Goal: Task Accomplishment & Management: Manage account settings

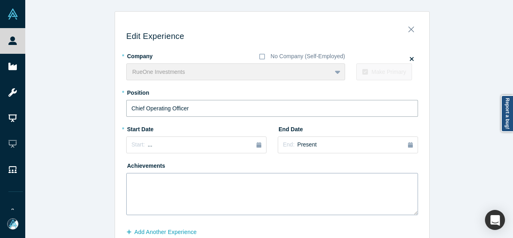
scroll to position [43, 0]
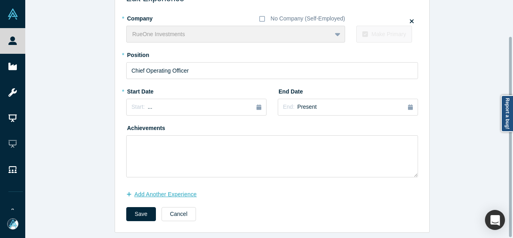
click at [174, 187] on button "Add Another Experience" at bounding box center [165, 194] width 79 height 14
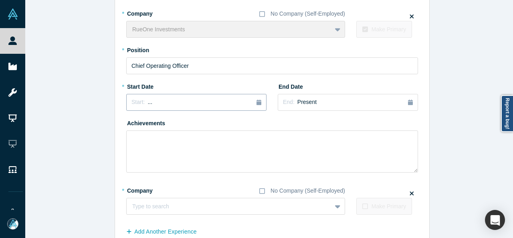
click at [151, 103] on div "Start: ..." at bounding box center [197, 102] width 130 height 9
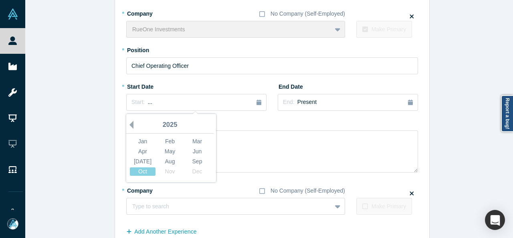
click at [128, 125] on button "Previous Year" at bounding box center [130, 125] width 8 height 8
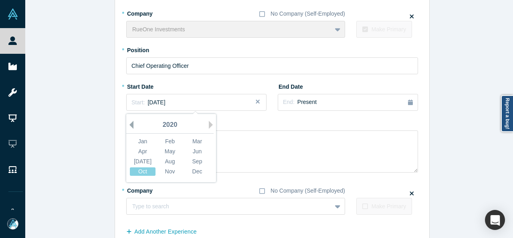
click at [128, 125] on button "Previous Year" at bounding box center [130, 125] width 8 height 8
click at [143, 141] on div "Jan" at bounding box center [143, 141] width 26 height 8
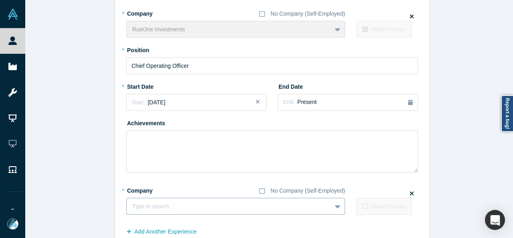
click at [156, 207] on div at bounding box center [229, 206] width 194 height 10
paste input "Managing Director Managing Director Praxis Rock Advisors"
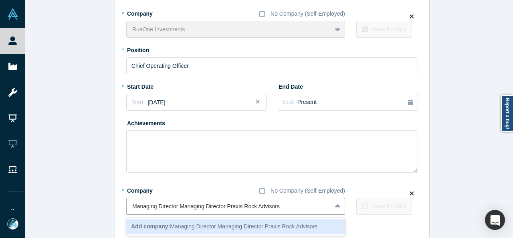
drag, startPoint x: 226, startPoint y: 208, endPoint x: 99, endPoint y: 207, distance: 127.5
click at [99, 207] on div "Edit Experience * Company No Company (Self-Employed) RueOne Investments To pick…" at bounding box center [272, 119] width 494 height 301
type input "Praxis Rock Advisors"
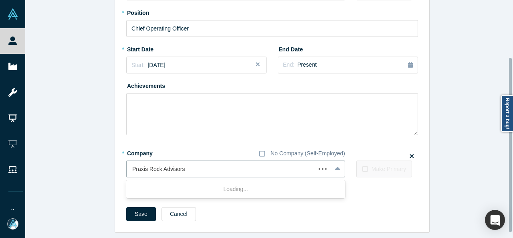
scroll to position [85, 0]
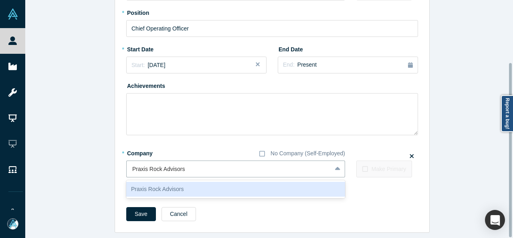
click at [153, 184] on div "Praxis Rock Advisors" at bounding box center [235, 189] width 219 height 15
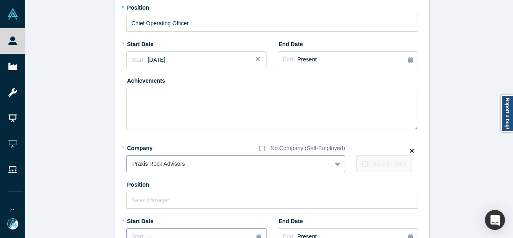
click at [152, 232] on button "Start: ..." at bounding box center [196, 236] width 140 height 17
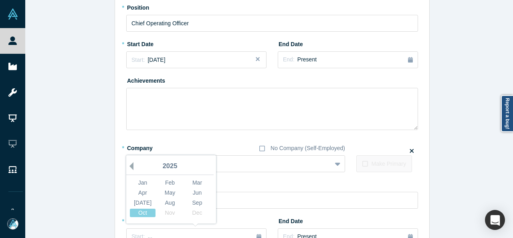
click at [128, 166] on button "Previous Year" at bounding box center [130, 166] width 8 height 8
click at [136, 180] on div "Jan" at bounding box center [143, 182] width 26 height 8
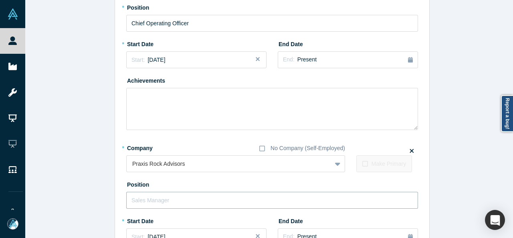
click at [154, 199] on input "text" at bounding box center [272, 200] width 292 height 17
paste input "Managing Director Managing Director"
drag, startPoint x: 176, startPoint y: 200, endPoint x: 245, endPoint y: 199, distance: 69.0
click at [245, 199] on input "Managing Director Managing Director" at bounding box center [272, 200] width 292 height 17
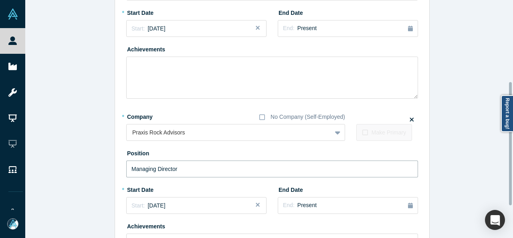
scroll to position [205, 0]
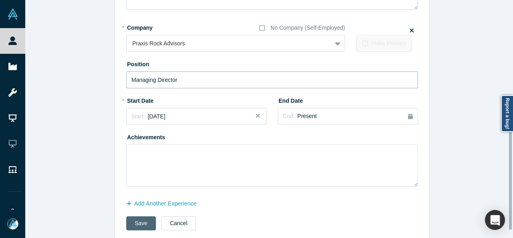
type input "Managing Director"
click at [129, 228] on button "Save" at bounding box center [141, 223] width 30 height 14
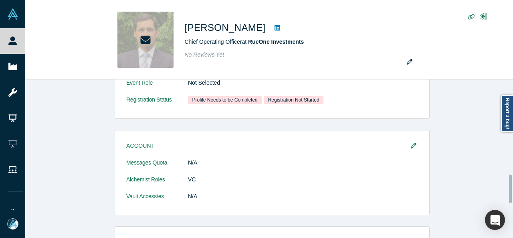
scroll to position [0, 0]
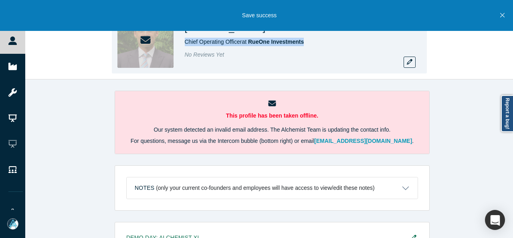
drag, startPoint x: 184, startPoint y: 44, endPoint x: 306, endPoint y: 43, distance: 121.5
click at [306, 43] on div "Stephen Frangione Chief Operating Officer at RueOne Investments No Reviews Yet" at bounding box center [269, 39] width 315 height 67
copy span "Chief Operating Officer at RueOne Investments"
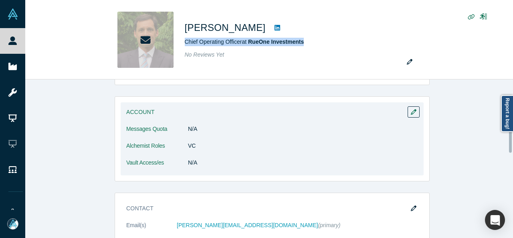
scroll to position [239, 0]
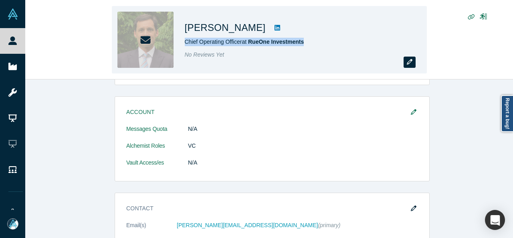
click at [411, 61] on icon "button" at bounding box center [410, 62] width 6 height 6
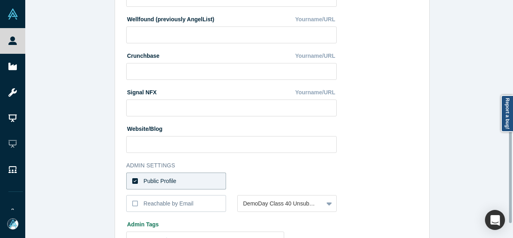
scroll to position [321, 0]
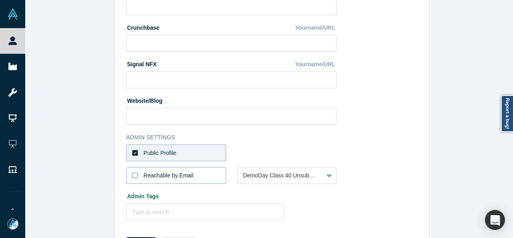
click at [177, 174] on div "Reachable by Email" at bounding box center [169, 175] width 50 height 8
click at [0, 0] on input "Reachable by Email" at bounding box center [0, 0] width 0 height 0
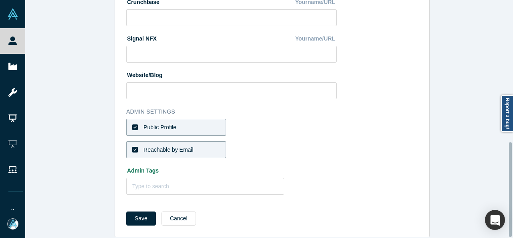
scroll to position [356, 0]
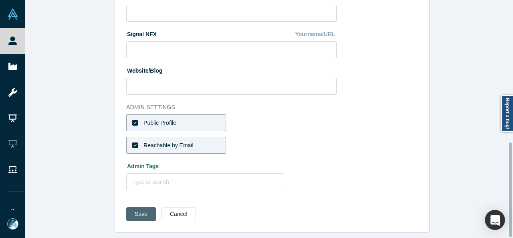
click at [140, 207] on button "Save" at bounding box center [141, 214] width 30 height 14
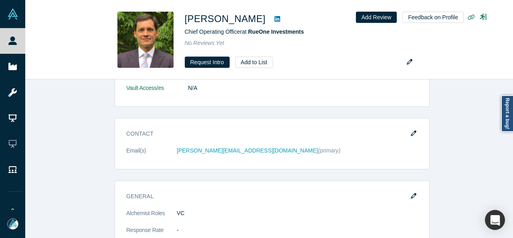
scroll to position [0, 0]
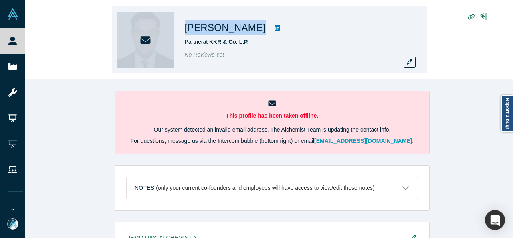
drag, startPoint x: 183, startPoint y: 26, endPoint x: 252, endPoint y: 31, distance: 68.7
click at [252, 31] on div "Ted Oberwager Partner at KKR & Co. L.P. No Reviews Yet" at bounding box center [269, 39] width 315 height 67
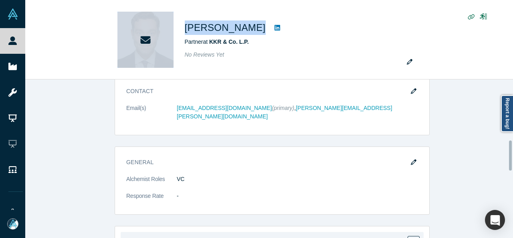
scroll to position [312, 0]
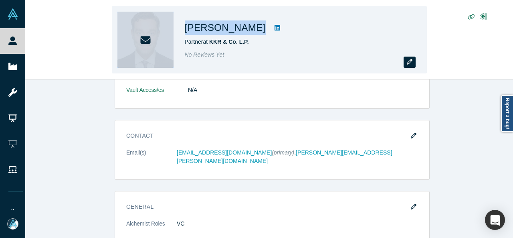
click at [410, 63] on icon "button" at bounding box center [410, 62] width 6 height 6
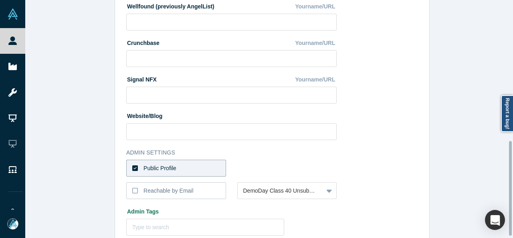
scroll to position [356, 0]
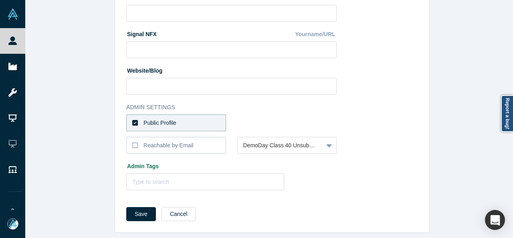
drag, startPoint x: 185, startPoint y: 207, endPoint x: 227, endPoint y: 134, distance: 84.3
click at [185, 207] on button "Cancel" at bounding box center [179, 214] width 34 height 14
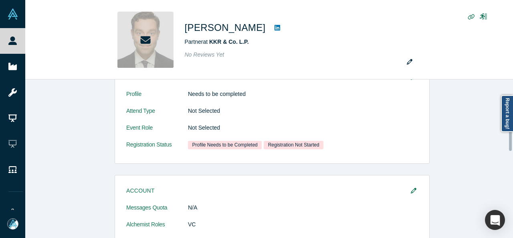
scroll to position [321, 0]
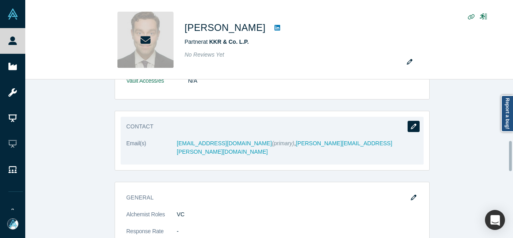
click at [411, 127] on icon "button" at bounding box center [414, 127] width 6 height 6
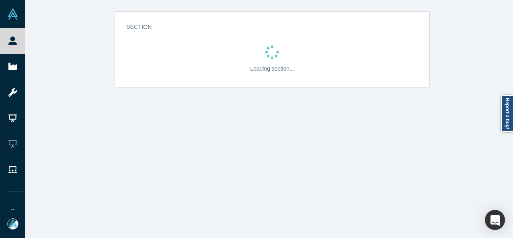
scroll to position [0, 0]
select select "US"
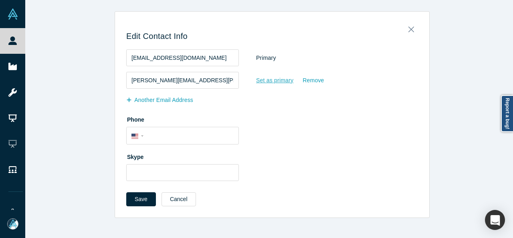
click at [271, 81] on div "Set as primary" at bounding box center [275, 80] width 38 height 14
click at [0, 0] on input "Set as primary" at bounding box center [0, 0] width 0 height 0
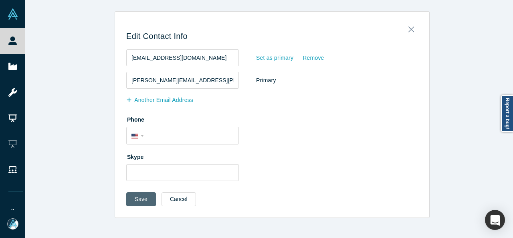
click at [136, 198] on button "Save" at bounding box center [141, 199] width 30 height 14
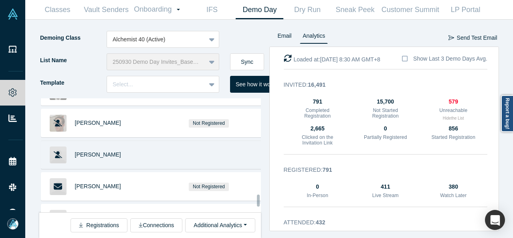
scroll to position [6462, 0]
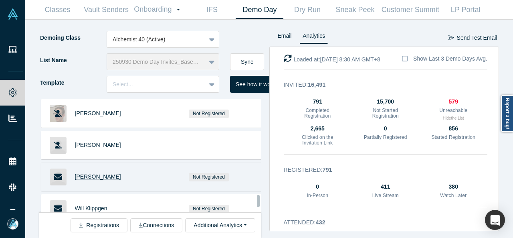
click at [111, 173] on span "Tim Schumacher" at bounding box center [98, 176] width 46 height 6
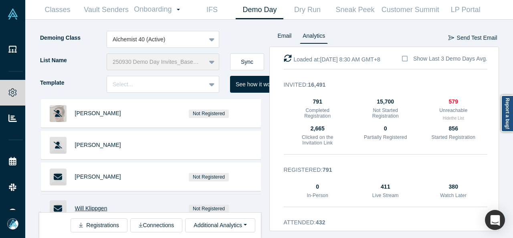
click at [94, 205] on span "Will Klippgen" at bounding box center [91, 208] width 32 height 6
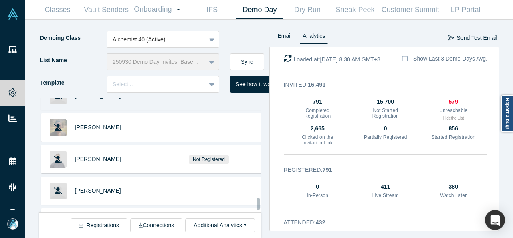
scroll to position [6662, 0]
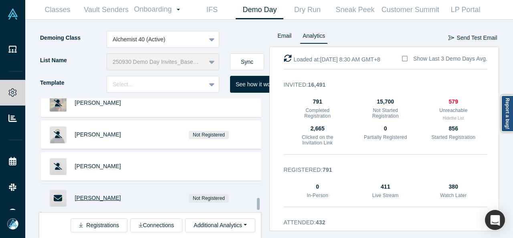
click at [91, 194] on span "Sue Heilbronner" at bounding box center [98, 197] width 46 height 6
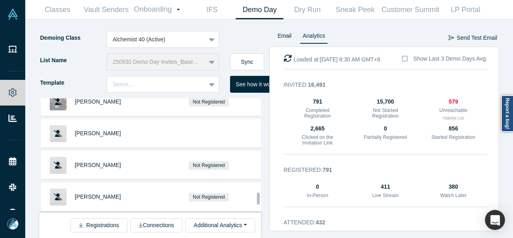
scroll to position [6889, 0]
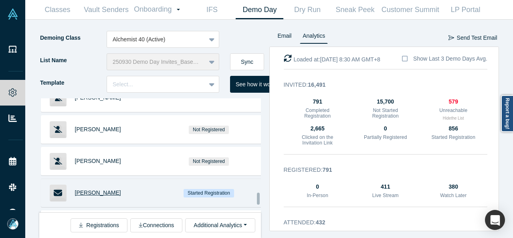
click at [98, 189] on span "Pedro Sorrentino" at bounding box center [98, 192] width 46 height 6
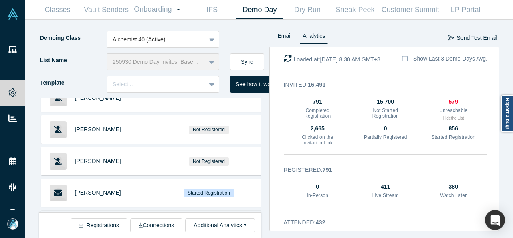
click at [103, 221] on span "Steve Rhodes" at bounding box center [98, 224] width 46 height 6
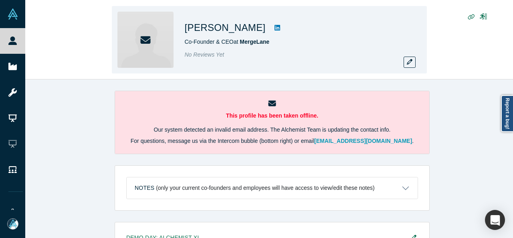
drag, startPoint x: 184, startPoint y: 25, endPoint x: 255, endPoint y: 31, distance: 70.8
click at [255, 31] on div "Sue Heilbronner Co-Founder & CEO at MergeLane No Reviews Yet" at bounding box center [269, 39] width 315 height 67
copy h1 "Sue Heilbronner"
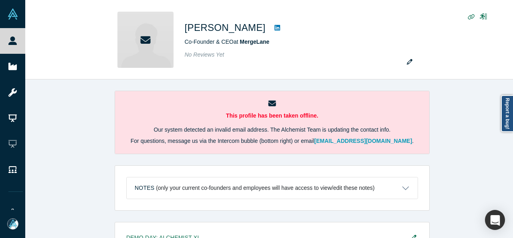
click at [476, 93] on div "This profile has been taken offline. Our system detected an invalid email addre…" at bounding box center [272, 161] width 494 height 164
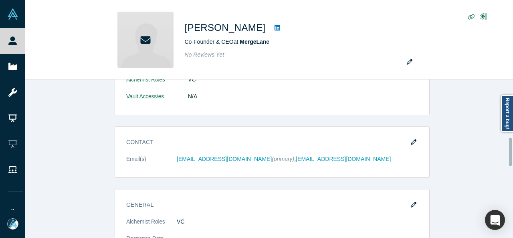
scroll to position [321, 0]
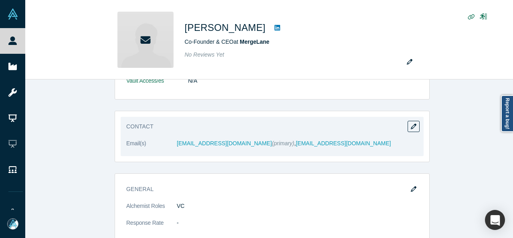
click at [173, 146] on dt "Email(s)" at bounding box center [151, 147] width 51 height 17
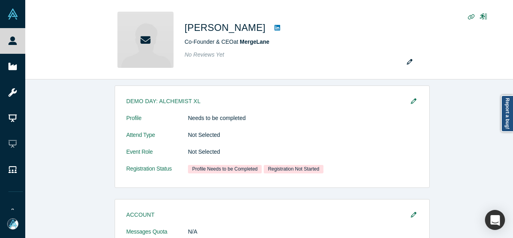
scroll to position [80, 0]
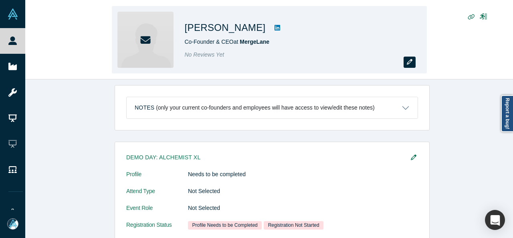
click at [411, 61] on icon "button" at bounding box center [410, 62] width 6 height 6
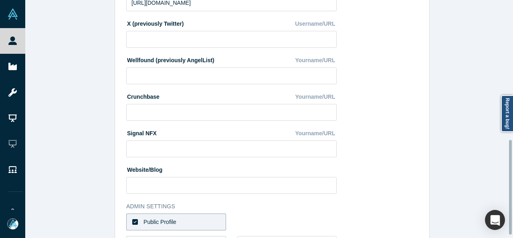
scroll to position [356, 0]
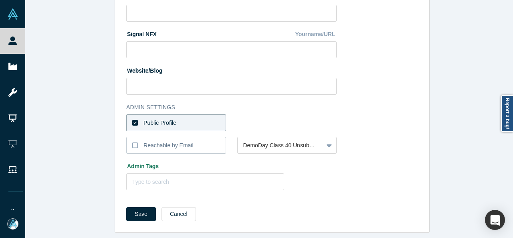
click at [185, 115] on label "Public Profile" at bounding box center [176, 122] width 100 height 17
click at [0, 0] on input "Public Profile" at bounding box center [0, 0] width 0 height 0
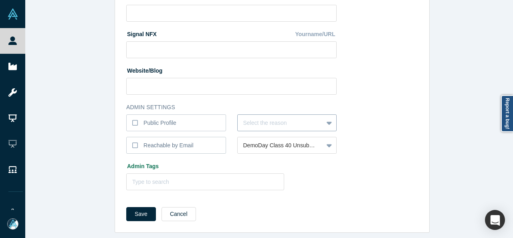
click at [246, 118] on div at bounding box center [280, 123] width 75 height 10
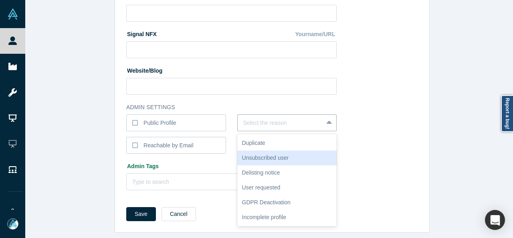
click at [262, 151] on div "Unsubscribed user" at bounding box center [287, 157] width 100 height 15
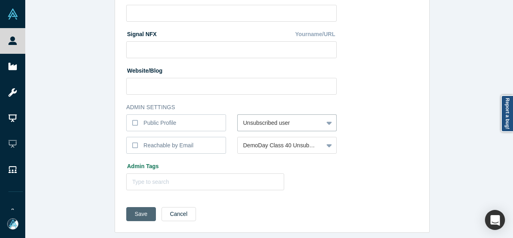
click at [143, 210] on button "Save" at bounding box center [141, 214] width 30 height 14
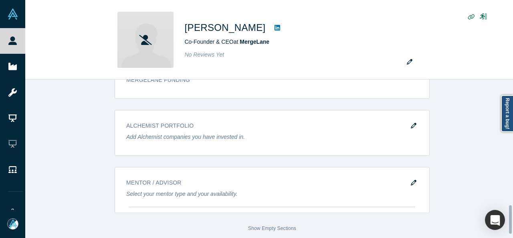
scroll to position [720, 0]
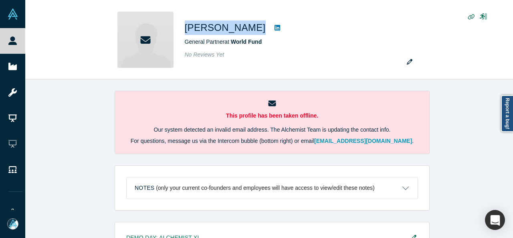
click at [257, 28] on div "[PERSON_NAME] General Partner at World Fund No Reviews Yet" at bounding box center [269, 39] width 315 height 67
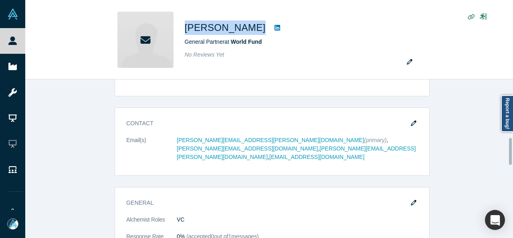
scroll to position [321, 0]
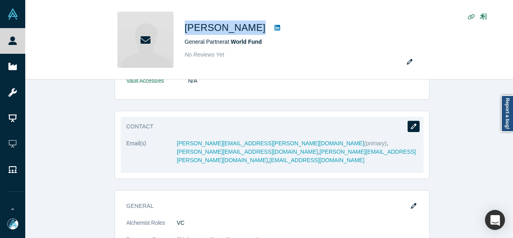
click at [411, 126] on icon "button" at bounding box center [414, 127] width 6 height 6
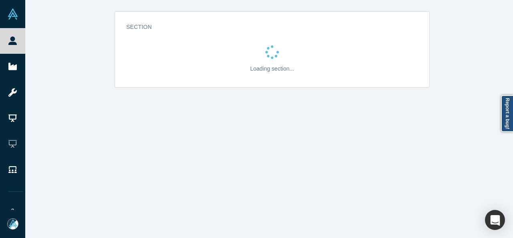
scroll to position [0, 0]
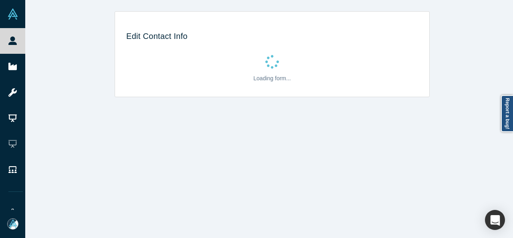
select select "US"
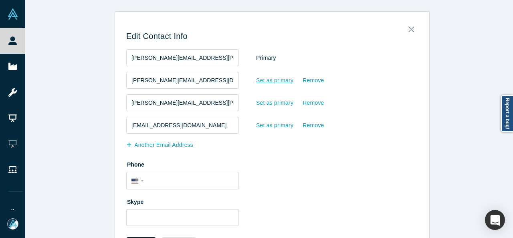
click at [268, 84] on div "Set as primary" at bounding box center [275, 80] width 38 height 14
click at [0, 0] on input "Set as primary" at bounding box center [0, 0] width 0 height 0
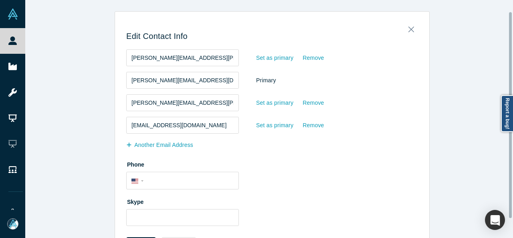
scroll to position [35, 0]
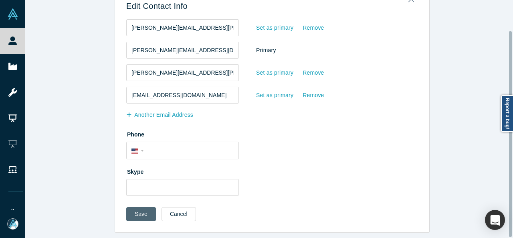
click at [126, 209] on button "Save" at bounding box center [141, 214] width 30 height 14
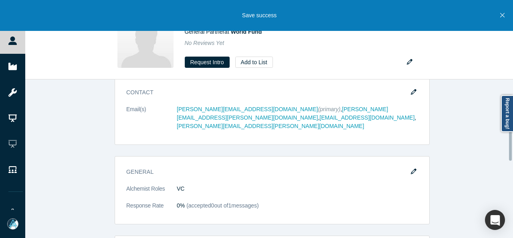
scroll to position [281, 0]
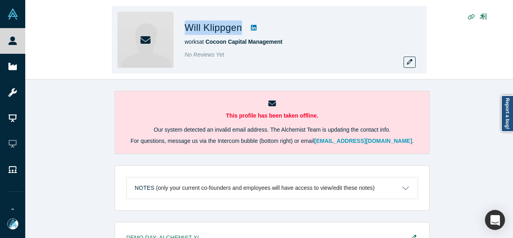
drag, startPoint x: 224, startPoint y: 30, endPoint x: 244, endPoint y: 29, distance: 20.1
click at [244, 29] on div "Will Klippgen works at Cocoon Capital Management No Reviews Yet" at bounding box center [269, 39] width 315 height 67
copy div "Will Klippgen"
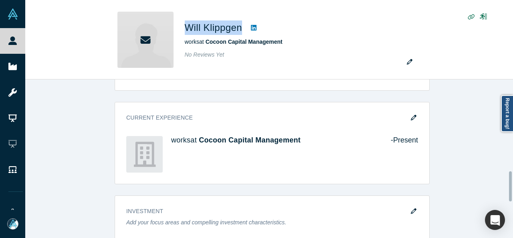
scroll to position [481, 0]
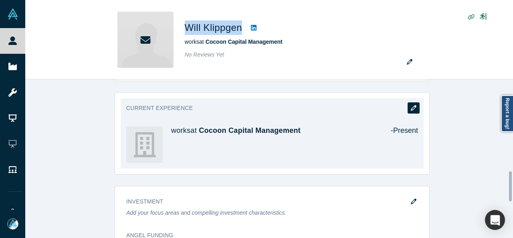
click at [411, 105] on icon "button" at bounding box center [414, 108] width 6 height 6
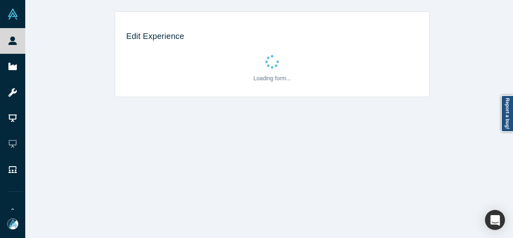
scroll to position [0, 0]
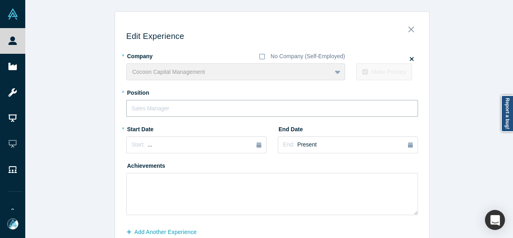
click at [155, 109] on input "text" at bounding box center [272, 108] width 292 height 17
paste input "Partner Emeritus, Co-Founder"
type input "Partner Emeritus, Co-Founder"
click at [164, 143] on div "Start: ..." at bounding box center [197, 144] width 130 height 9
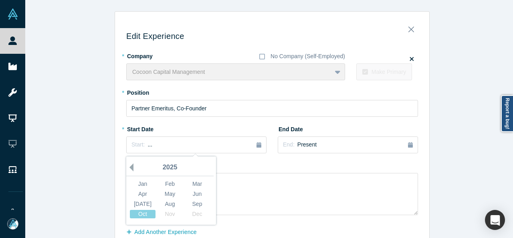
click at [128, 166] on button "Previous Year" at bounding box center [130, 167] width 8 height 8
click at [128, 167] on button "Previous Year" at bounding box center [130, 167] width 8 height 8
click at [129, 167] on button "Previous Year" at bounding box center [130, 167] width 8 height 8
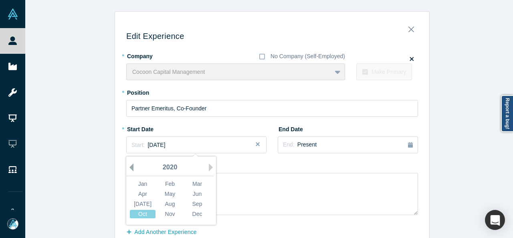
click at [129, 167] on button "Previous Year" at bounding box center [130, 167] width 8 height 8
click at [130, 167] on button "Previous Year" at bounding box center [130, 167] width 8 height 8
click at [200, 192] on div "Jun" at bounding box center [197, 194] width 26 height 8
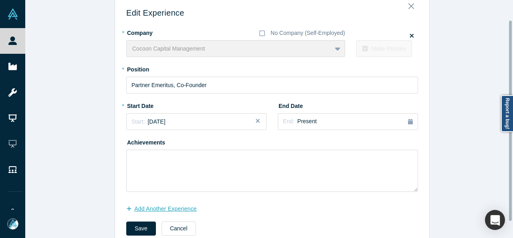
scroll to position [43, 0]
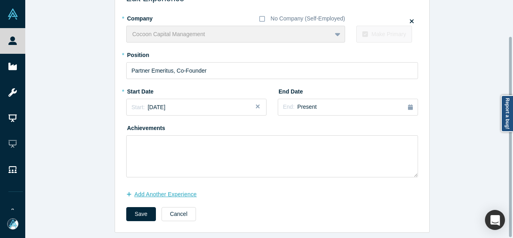
click at [196, 187] on button "Add Another Experience" at bounding box center [165, 194] width 79 height 14
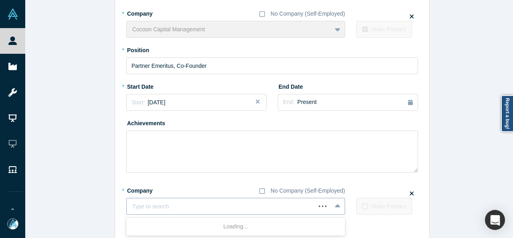
click at [169, 206] on div at bounding box center [221, 206] width 178 height 10
paste input "Non Executive Director Non Executive Director Aleph Technologies"
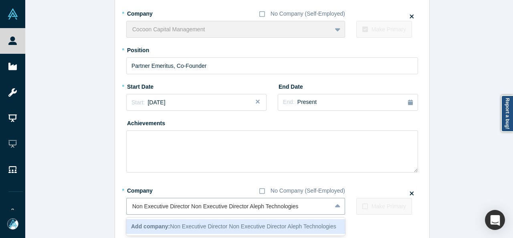
drag, startPoint x: 246, startPoint y: 209, endPoint x: 114, endPoint y: 205, distance: 132.0
click at [115, 205] on div "Edit Experience * Company No Company (Self-Employed) Cocoon Capital Management …" at bounding box center [272, 122] width 314 height 295
type input "Aleph Technologies"
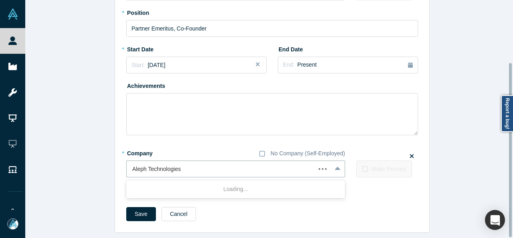
scroll to position [85, 0]
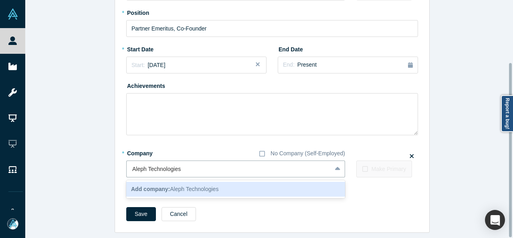
click at [162, 186] on b "Add company:" at bounding box center [150, 189] width 39 height 6
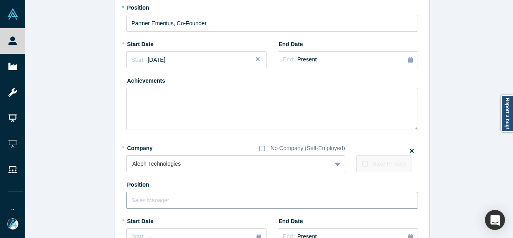
click at [162, 200] on input "text" at bounding box center [272, 200] width 292 height 17
paste input "Non Executive Director Non Executive Director"
drag, startPoint x: 203, startPoint y: 200, endPoint x: 256, endPoint y: 201, distance: 52.9
click at [256, 201] on input "Non Executive Director Non Executive Director" at bounding box center [272, 200] width 292 height 17
type input "Non Executive Director"
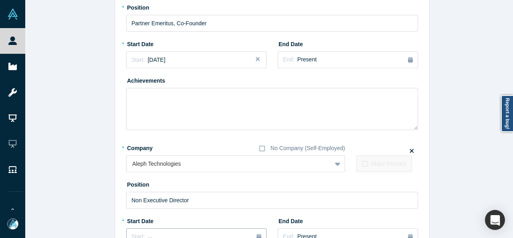
click at [163, 229] on button "Start: ..." at bounding box center [196, 236] width 140 height 17
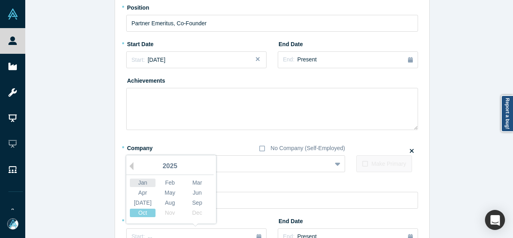
click at [134, 185] on div "Jan" at bounding box center [143, 182] width 26 height 8
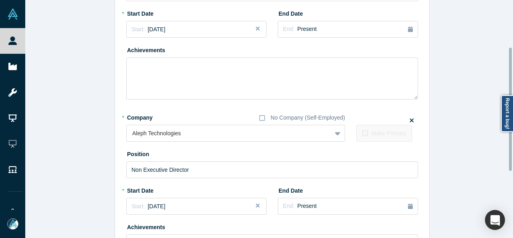
scroll to position [205, 0]
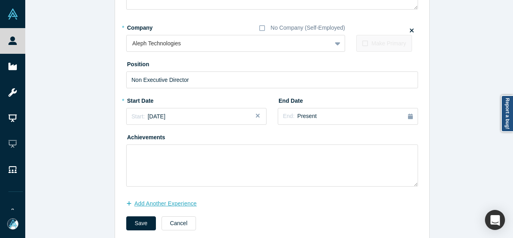
click at [152, 203] on button "Add Another Experience" at bounding box center [165, 203] width 79 height 14
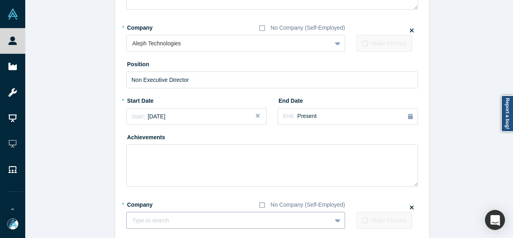
scroll to position [220, 0]
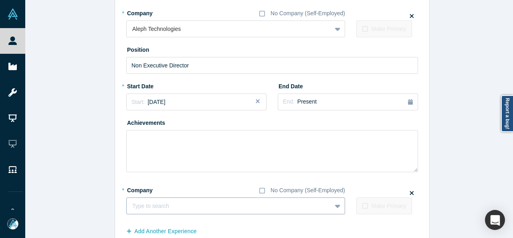
click at [157, 214] on div "Type to search" at bounding box center [235, 205] width 219 height 17
paste input "Non Executive Director Non Executive Director ArrowBiome"
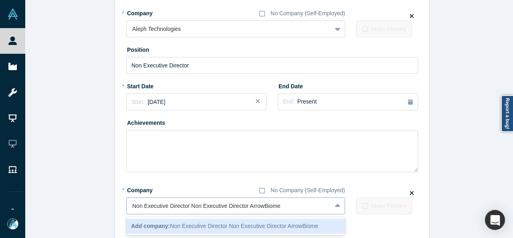
drag, startPoint x: 245, startPoint y: 207, endPoint x: 124, endPoint y: 205, distance: 121.9
click at [127, 205] on div "Non Executive Director Non Executive Director ArrowBiome" at bounding box center [229, 205] width 205 height 13
type input "ArrowBiome"
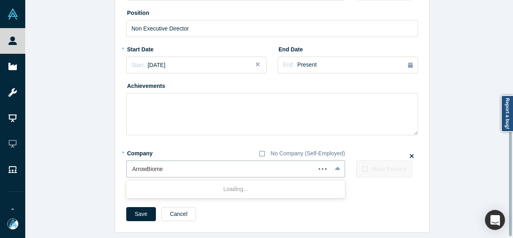
scroll to position [261, 0]
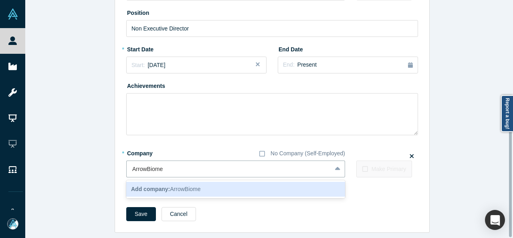
click at [142, 186] on b "Add company:" at bounding box center [150, 189] width 39 height 6
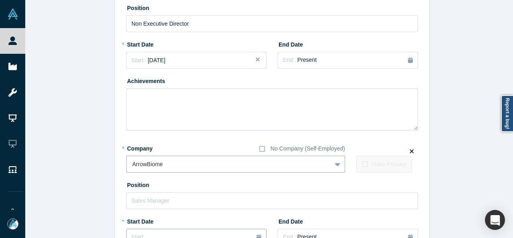
click at [156, 231] on button "Start: ..." at bounding box center [196, 237] width 140 height 17
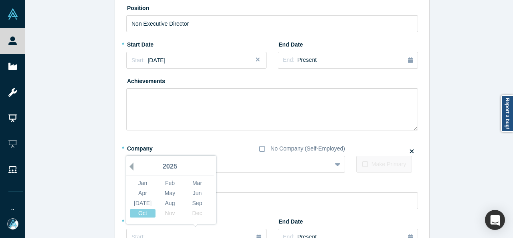
click at [128, 168] on button "Previous Year" at bounding box center [130, 166] width 8 height 8
click at [192, 192] on div "Jun" at bounding box center [197, 193] width 26 height 8
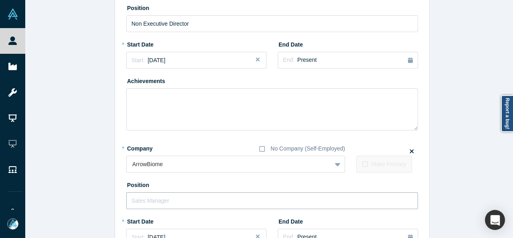
click at [172, 203] on input "text" at bounding box center [272, 200] width 292 height 17
paste input "Non Executive Director Non Executive Director"
drag, startPoint x: 186, startPoint y: 200, endPoint x: 260, endPoint y: 199, distance: 73.8
click at [261, 200] on input "Non Executive Director Non Executive Director" at bounding box center [272, 200] width 292 height 17
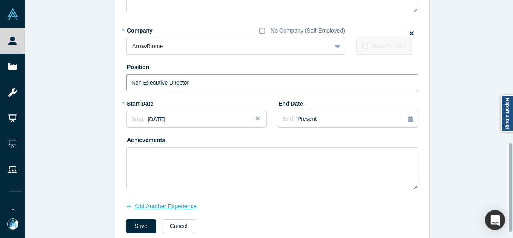
scroll to position [382, 0]
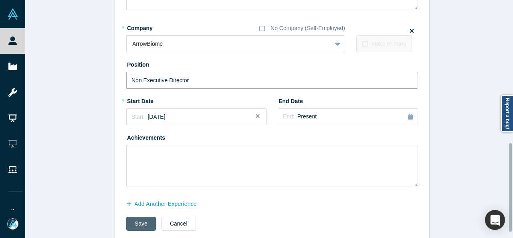
type input "Non Executive Director"
click at [136, 224] on button "Save" at bounding box center [141, 224] width 30 height 14
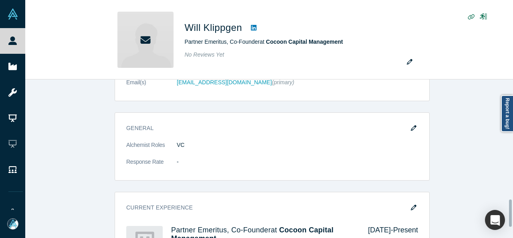
scroll to position [0, 0]
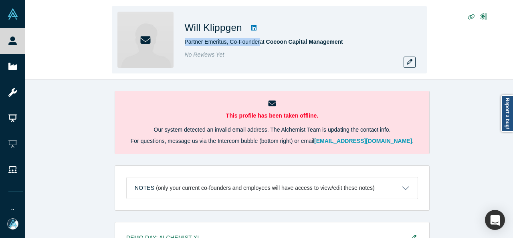
drag, startPoint x: 183, startPoint y: 44, endPoint x: 257, endPoint y: 46, distance: 74.6
click at [257, 46] on div "Will Klippgen Partner Emeritus, Co-Founder at Cocoon Capital Management No Revi…" at bounding box center [269, 39] width 315 height 67
copy span "Partner Emeritus, Co-Founder"
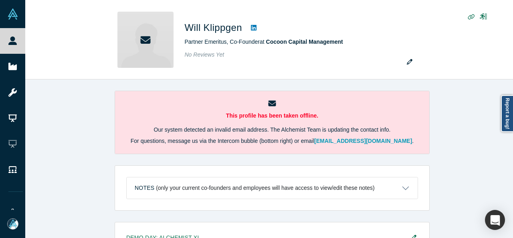
click at [464, 142] on div "This profile has been taken offline. Our system detected an invalid email addre…" at bounding box center [272, 161] width 494 height 164
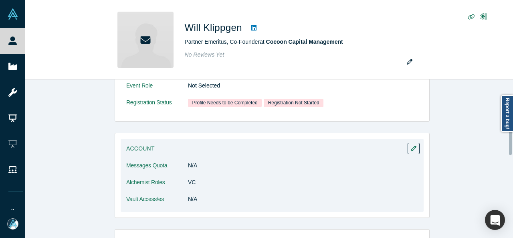
scroll to position [281, 0]
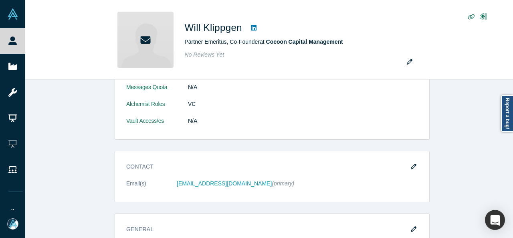
drag, startPoint x: 409, startPoint y: 164, endPoint x: 257, endPoint y: 163, distance: 152.8
click at [411, 164] on icon "button" at bounding box center [414, 167] width 6 height 6
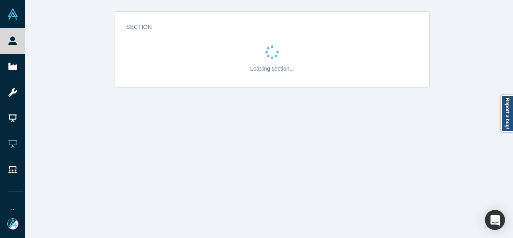
scroll to position [0, 0]
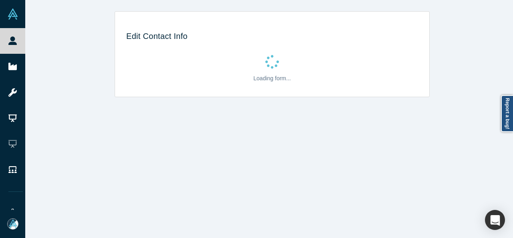
select select "US"
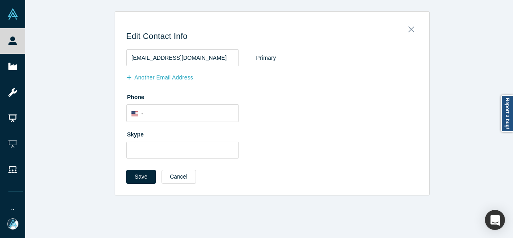
click at [174, 78] on button "Another Email Address" at bounding box center [163, 78] width 75 height 14
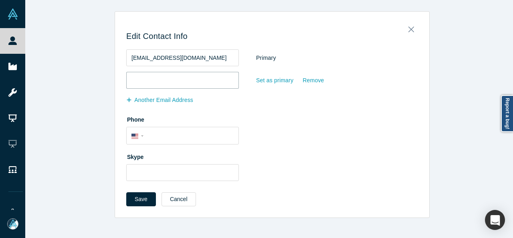
click at [175, 78] on input "email" at bounding box center [182, 80] width 113 height 17
paste input "william@tigriscapital.com.sg"
type input "william@tigriscapital.com.sg"
click at [274, 82] on div "Set as primary" at bounding box center [275, 80] width 38 height 14
click at [0, 0] on input "Set as primary" at bounding box center [0, 0] width 0 height 0
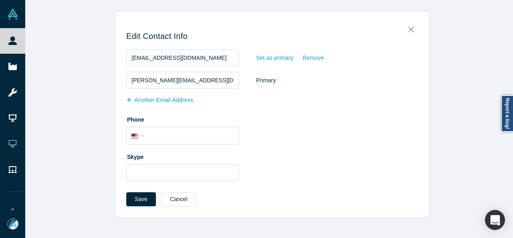
drag, startPoint x: 141, startPoint y: 198, endPoint x: 140, endPoint y: 217, distance: 18.5
click at [141, 198] on button "Save" at bounding box center [141, 199] width 30 height 14
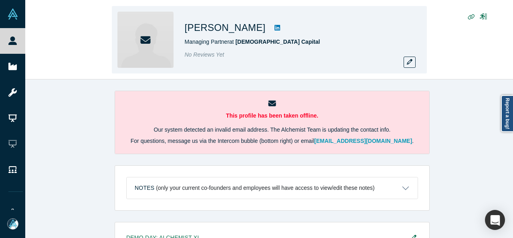
drag, startPoint x: 200, startPoint y: 29, endPoint x: 256, endPoint y: 29, distance: 56.1
click at [256, 29] on h1 "[PERSON_NAME]" at bounding box center [225, 27] width 81 height 14
copy h1 "[PERSON_NAME]"
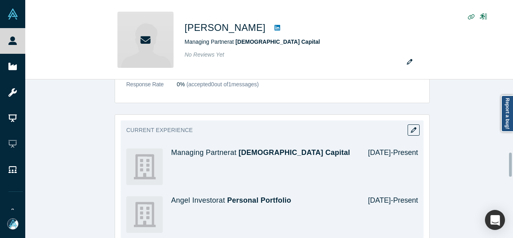
scroll to position [481, 0]
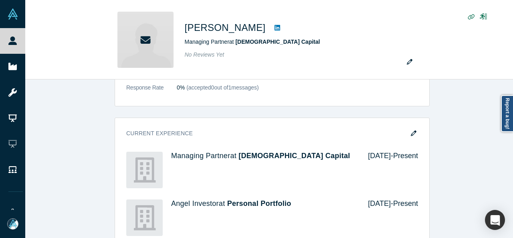
click at [461, 81] on div "Demo Day: Alchemist XL Profile Needs to be completed Attend Type Not Selected E…" at bounding box center [272, 192] width 494 height 903
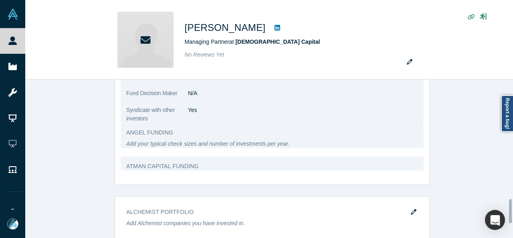
scroll to position [766, 0]
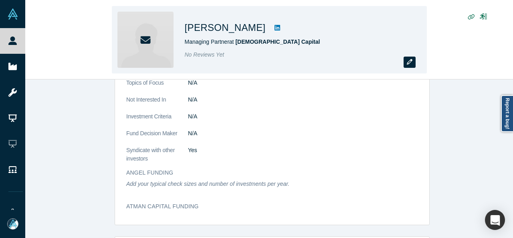
click at [405, 62] on button "button" at bounding box center [410, 62] width 12 height 11
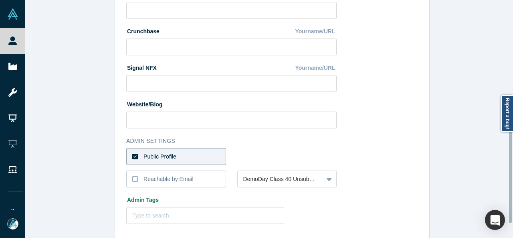
scroll to position [321, 0]
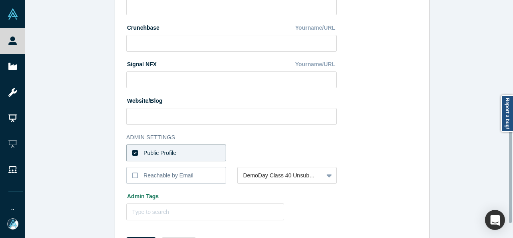
click at [202, 151] on label "Public Profile" at bounding box center [176, 152] width 100 height 17
click at [0, 0] on input "Public Profile" at bounding box center [0, 0] width 0 height 0
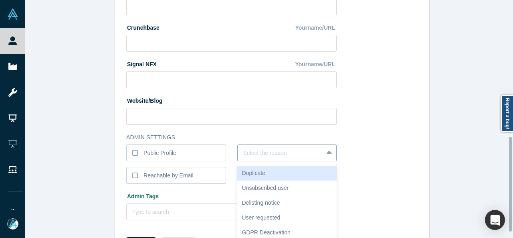
scroll to position [342, 0]
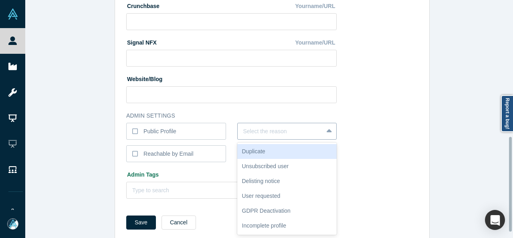
click at [257, 140] on div "6 results available. Use Up and Down to choose options, press Enter to select t…" at bounding box center [287, 131] width 100 height 17
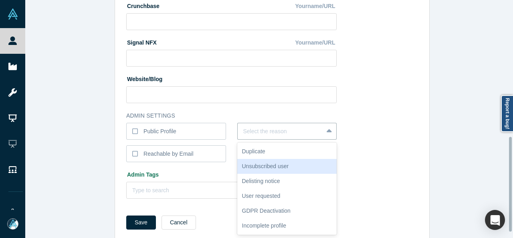
click at [249, 163] on div "Unsubscribed user" at bounding box center [287, 166] width 100 height 15
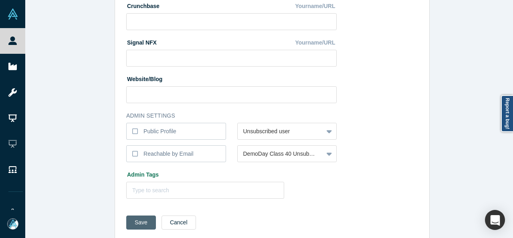
click at [142, 220] on button "Save" at bounding box center [141, 222] width 30 height 14
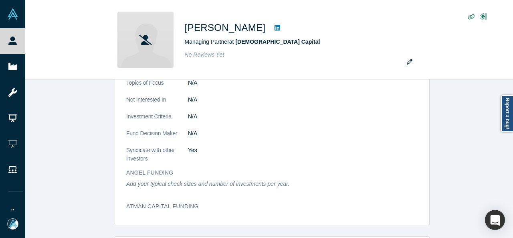
scroll to position [0, 0]
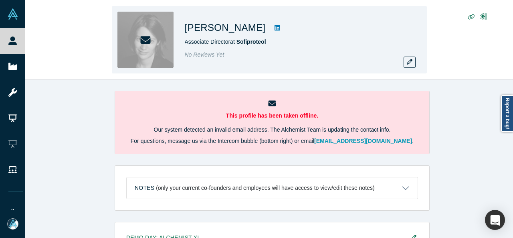
drag, startPoint x: 187, startPoint y: 28, endPoint x: 249, endPoint y: 31, distance: 62.6
click at [249, 31] on h1 "[PERSON_NAME]" at bounding box center [225, 27] width 81 height 14
copy h1 "[PERSON_NAME]"
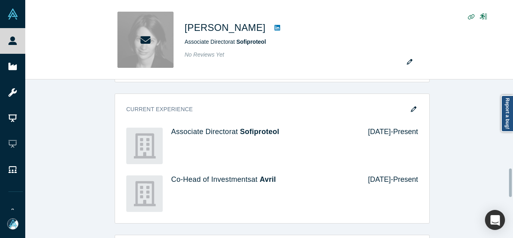
scroll to position [480, 0]
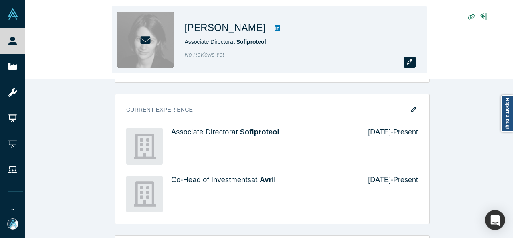
click at [413, 62] on button "button" at bounding box center [410, 62] width 12 height 11
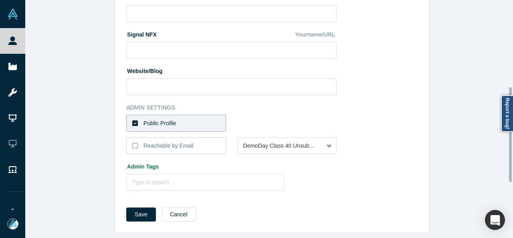
scroll to position [356, 0]
click at [148, 142] on div "Reachable by Email" at bounding box center [169, 145] width 50 height 8
click at [0, 0] on input "Reachable by Email" at bounding box center [0, 0] width 0 height 0
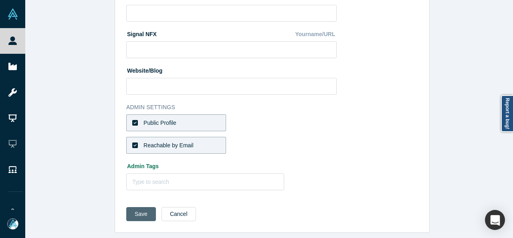
click at [138, 213] on button "Save" at bounding box center [141, 214] width 30 height 14
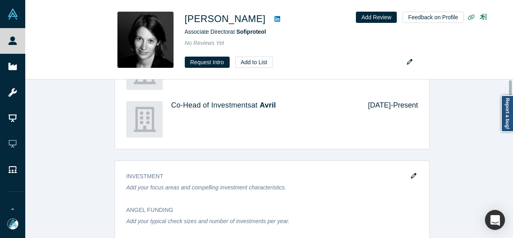
scroll to position [0, 0]
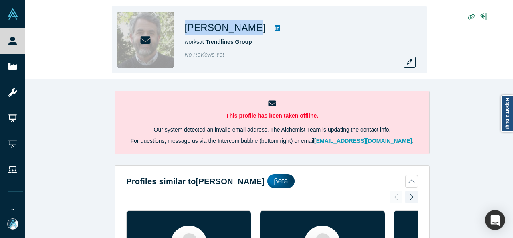
drag, startPoint x: 183, startPoint y: 26, endPoint x: 243, endPoint y: 27, distance: 60.2
click at [243, 27] on div "[PERSON_NAME] works at Trendlines Group No Reviews Yet" at bounding box center [269, 39] width 315 height 67
copy h1 "[PERSON_NAME]"
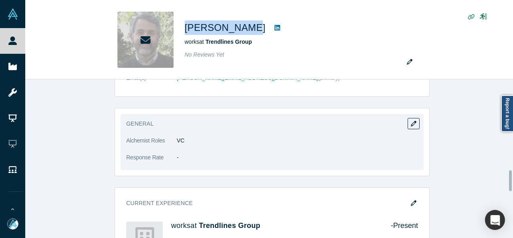
scroll to position [722, 0]
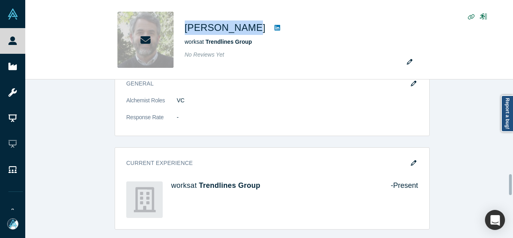
drag, startPoint x: 413, startPoint y: 160, endPoint x: 117, endPoint y: 236, distance: 306.0
click at [413, 160] on icon "button" at bounding box center [414, 163] width 6 height 6
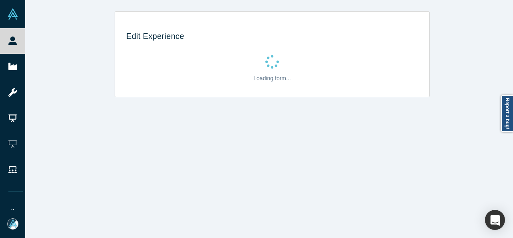
scroll to position [0, 0]
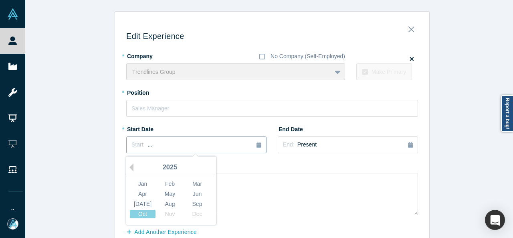
drag, startPoint x: 167, startPoint y: 150, endPoint x: 137, endPoint y: 135, distance: 33.4
click at [166, 150] on button "Start: ..." at bounding box center [196, 144] width 140 height 17
drag, startPoint x: 129, startPoint y: 165, endPoint x: 140, endPoint y: 172, distance: 13.1
click at [129, 166] on button "Previous Year" at bounding box center [130, 167] width 8 height 8
drag, startPoint x: 195, startPoint y: 180, endPoint x: 186, endPoint y: 151, distance: 30.7
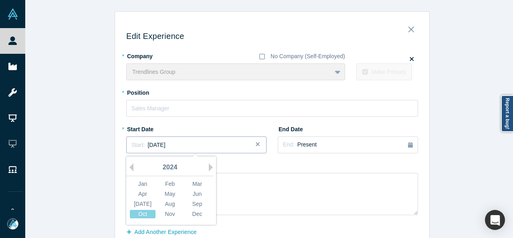
click at [196, 180] on div "Mar" at bounding box center [197, 184] width 26 height 8
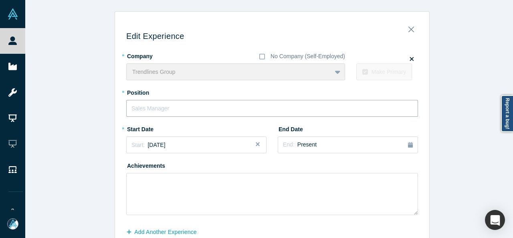
click at [175, 109] on input "text" at bounding box center [272, 108] width 292 height 17
paste input "Founder & Chair Emeritus, Business Development Advisor"
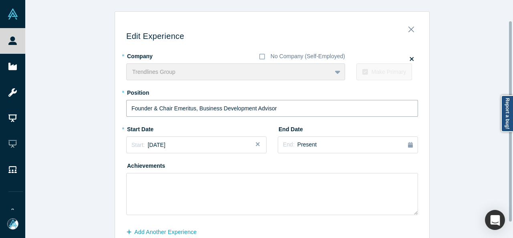
scroll to position [43, 0]
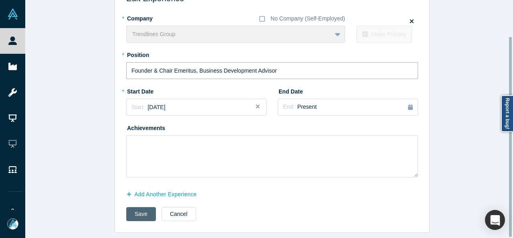
type input "Founder & Chair Emeritus, Business Development Advisor"
click at [126, 213] on button "Save" at bounding box center [141, 214] width 30 height 14
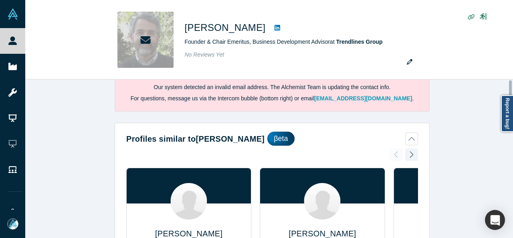
scroll to position [0, 0]
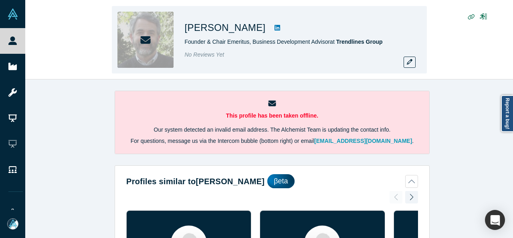
drag, startPoint x: 182, startPoint y: 42, endPoint x: 327, endPoint y: 42, distance: 145.2
click at [327, 42] on div "[PERSON_NAME] Founder & Chair Emeritus, Business Development Advisor at Trendli…" at bounding box center [269, 39] width 315 height 67
copy span "Founder & Chair Emeritus, Business Development Advisor"
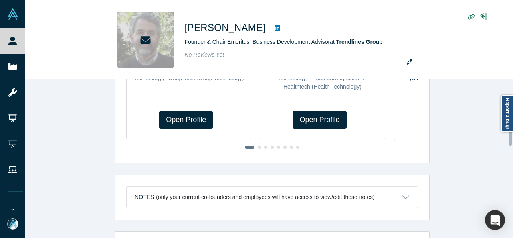
scroll to position [361, 0]
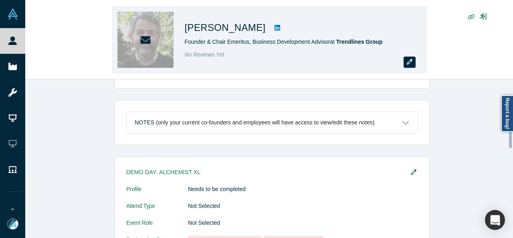
click at [410, 65] on icon "button" at bounding box center [410, 62] width 6 height 6
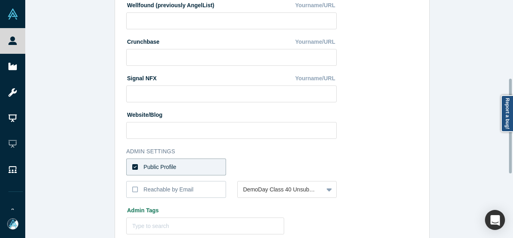
scroll to position [321, 0]
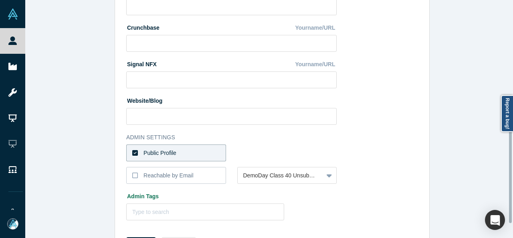
click at [165, 154] on div "Public Profile" at bounding box center [160, 153] width 33 height 8
click at [0, 0] on input "Public Profile" at bounding box center [0, 0] width 0 height 0
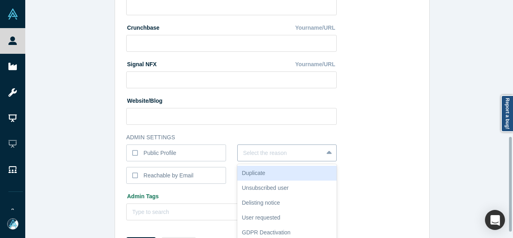
click at [256, 156] on div "6 results available. Use Up and Down to choose options, press Enter to select t…" at bounding box center [287, 152] width 100 height 17
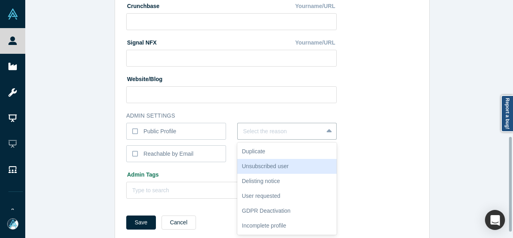
click at [259, 168] on div "Unsubscribed user" at bounding box center [287, 166] width 100 height 15
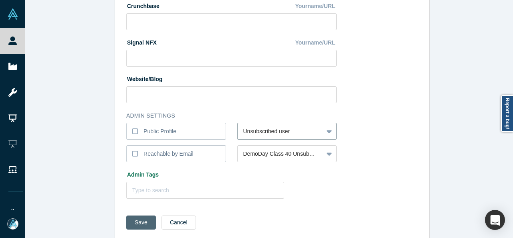
click at [136, 223] on button "Save" at bounding box center [141, 222] width 30 height 14
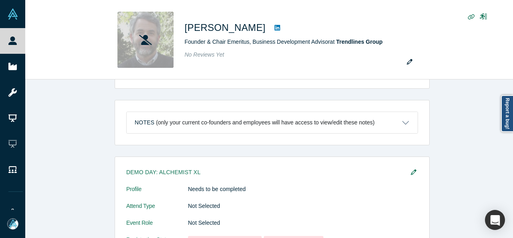
scroll to position [0, 0]
